Goal: Transaction & Acquisition: Purchase product/service

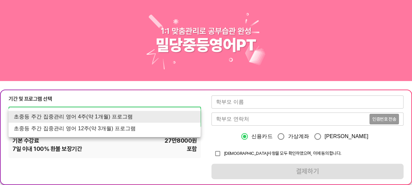
click at [119, 116] on li "초중등 주간 집중관리 영어 4주(약 1개월) 프로그램" at bounding box center [105, 117] width 192 height 12
click at [120, 116] on li "초중등 주간 집중관리 영어 4주(약 1개월) 프로그램" at bounding box center [105, 117] width 192 height 12
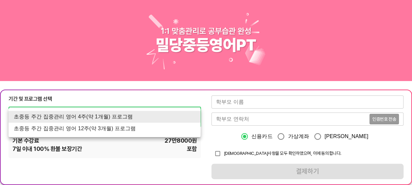
click at [109, 114] on li "초중등 주간 집중관리 영어 4주(약 1개월) 프로그램" at bounding box center [105, 117] width 192 height 12
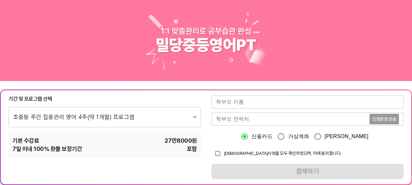
drag, startPoint x: 109, startPoint y: 140, endPoint x: 112, endPoint y: 118, distance: 21.5
click at [109, 138] on div "기본 수강료 27만8000 원" at bounding box center [104, 140] width 185 height 8
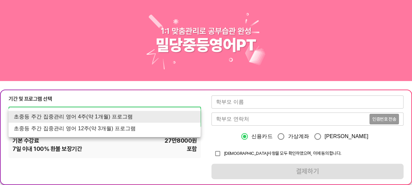
click at [109, 126] on li "초중등 주간 집중관리 영어 12주(약 3개월) 프로그램" at bounding box center [105, 129] width 192 height 12
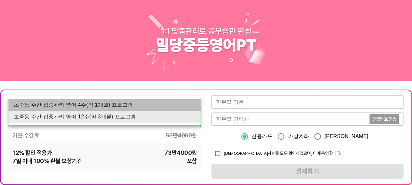
click at [111, 107] on li "초중등 주간 집중관리 영어 4주(약 1개월) 프로그램" at bounding box center [105, 105] width 192 height 12
type input "1760"
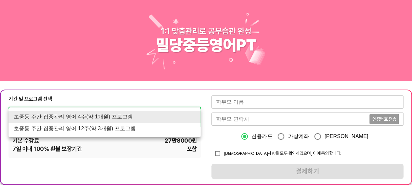
click at [109, 113] on li "초중등 주간 집중관리 영어 4주(약 1개월) 프로그램" at bounding box center [105, 117] width 192 height 12
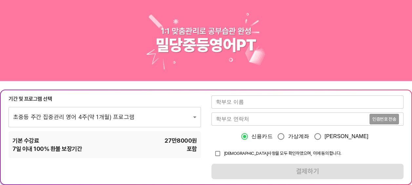
click at [115, 144] on div "기본 수강료 27만8000 원" at bounding box center [104, 140] width 185 height 8
drag, startPoint x: 180, startPoint y: 157, endPoint x: 178, endPoint y: 153, distance: 4.1
click at [180, 159] on div "기간 및 프로그램 선택 초중등 주간 집중관리 영어 4주(약 1개월) 프로그램 1760 ​ 기본 수강료 27만8000 원 7 일 이내 100% …" at bounding box center [206, 136] width 412 height 95
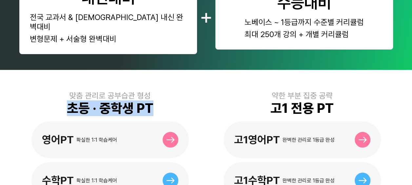
drag, startPoint x: 65, startPoint y: 98, endPoint x: 158, endPoint y: 96, distance: 92.8
click at [158, 96] on div "맞춤 관리로 공부습관 형성 초등 · 중학생 PT 영어PT 확실한 1:1 학습케어 수학PT 확실한 1:1 학습케어" at bounding box center [110, 145] width 182 height 108
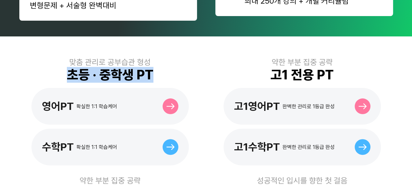
scroll to position [197, 0]
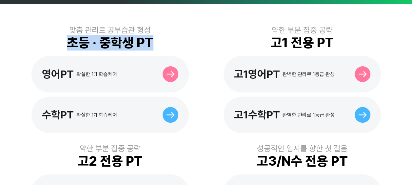
click at [90, 38] on div "초등 · 중학생 PT" at bounding box center [110, 43] width 87 height 16
drag, startPoint x: 65, startPoint y: 31, endPoint x: 139, endPoint y: 31, distance: 74.4
click at [139, 31] on div "맞춤 관리로 공부습관 형성 초등 · 중학생 PT 영어PT 확실한 1:1 학습케어 수학PT 확실한 1:1 학습케어" at bounding box center [110, 79] width 182 height 108
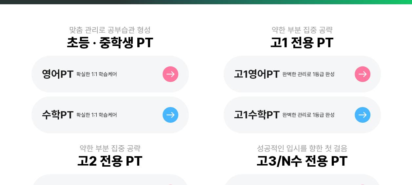
click at [143, 35] on div "초등 · 중학생 PT" at bounding box center [110, 43] width 87 height 16
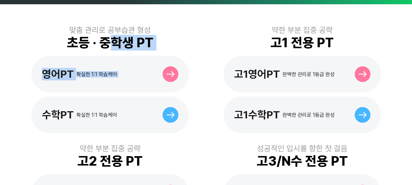
drag, startPoint x: 105, startPoint y: 31, endPoint x: 174, endPoint y: 32, distance: 68.8
click at [174, 32] on div "맞춤 관리로 공부습관 형성 초등 · 중학생 PT 영어PT 확실한 1:1 학습케어 수학PT 확실한 1:1 학습케어" at bounding box center [110, 79] width 182 height 108
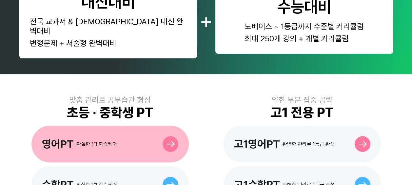
scroll to position [164, 0]
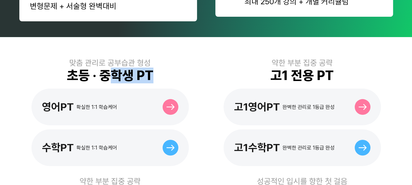
drag, startPoint x: 157, startPoint y: 64, endPoint x: 162, endPoint y: 64, distance: 5.2
click at [162, 64] on div "맞춤 관리로 공부습관 형성 초등 · 중학생 PT 영어PT 확실한 1:1 학습케어 수학PT 확실한 1:1 학습케어" at bounding box center [110, 112] width 182 height 108
drag, startPoint x: 162, startPoint y: 64, endPoint x: 140, endPoint y: 68, distance: 22.2
click at [140, 68] on div "초등 · 중학생 PT" at bounding box center [110, 76] width 87 height 16
click at [148, 68] on div "초등 · 중학생 PT" at bounding box center [110, 76] width 87 height 16
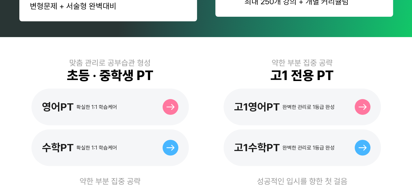
click at [136, 76] on div "맞춤 관리로 공부습관 형성 초등 · 중학생 PT 영어PT 확실한 1:1 학습케어 수학PT 확실한 1:1 학습케어" at bounding box center [110, 112] width 182 height 108
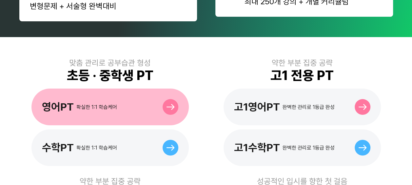
click at [134, 98] on div "영어PT 확실한 1:1 학습케어" at bounding box center [109, 106] width 157 height 37
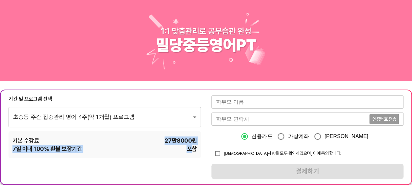
drag, startPoint x: 174, startPoint y: 153, endPoint x: 163, endPoint y: 135, distance: 20.6
click at [163, 135] on div "기본 수강료 27만8000 원 7 일 이내 100% 환불 보장기간 포함" at bounding box center [105, 144] width 192 height 27
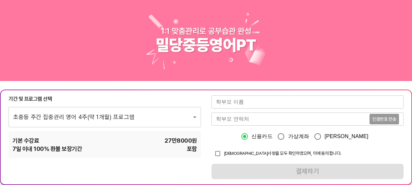
drag, startPoint x: 92, startPoint y: 88, endPoint x: 310, endPoint y: 9, distance: 232.4
